Goal: Find specific page/section

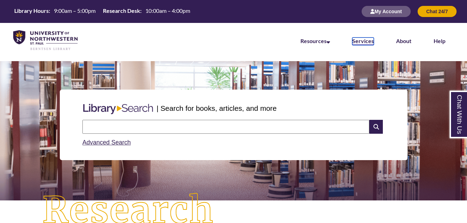
click at [362, 40] on link "Services" at bounding box center [363, 42] width 22 height 8
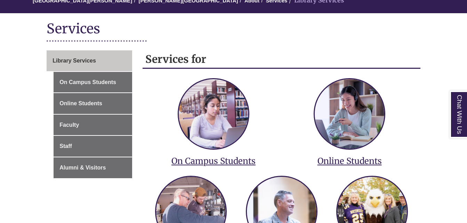
scroll to position [79, 0]
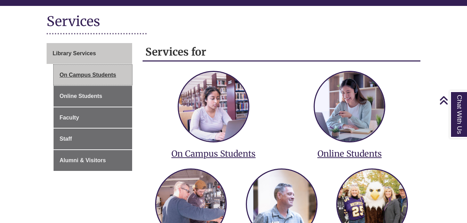
click at [90, 72] on link "On Campus Students" at bounding box center [93, 75] width 79 height 21
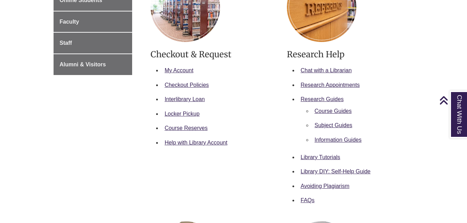
scroll to position [182, 0]
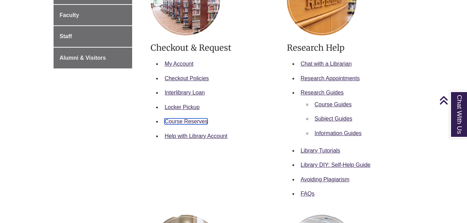
click at [190, 119] on link "Course Reserves" at bounding box center [185, 122] width 43 height 6
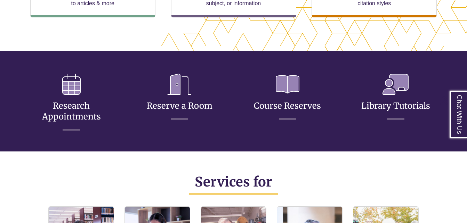
scroll to position [293, 0]
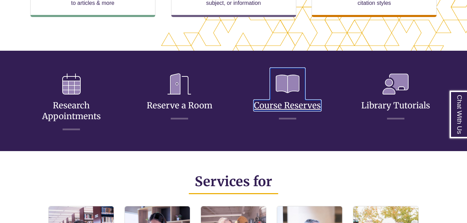
click at [291, 103] on link "Course Reserves" at bounding box center [287, 96] width 67 height 27
